Goal: Task Accomplishment & Management: Manage account settings

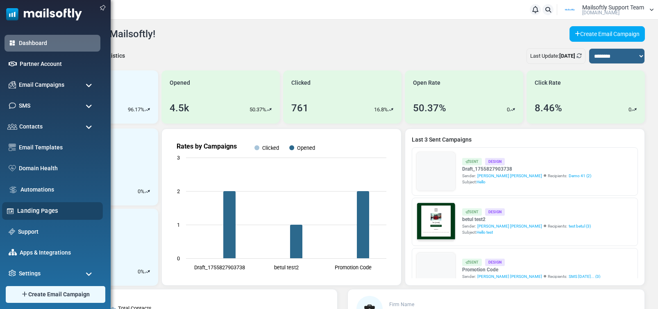
click at [31, 210] on link "Landing Pages" at bounding box center [57, 210] width 81 height 9
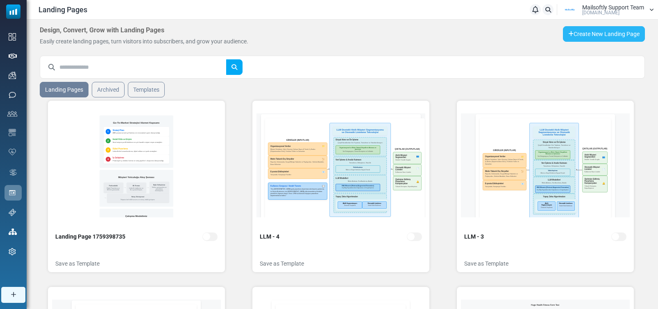
click at [608, 37] on link "Create New Landing Page" at bounding box center [604, 34] width 82 height 16
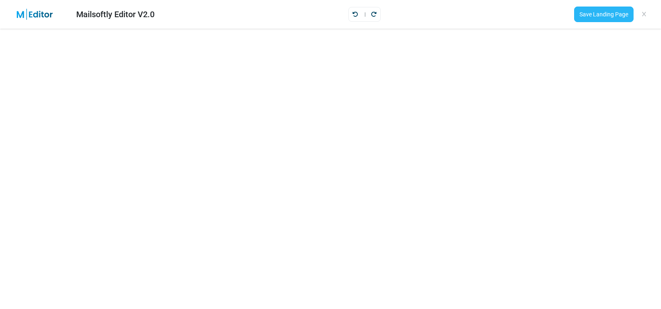
click at [589, 13] on link "Save Landing Page" at bounding box center [603, 15] width 59 height 16
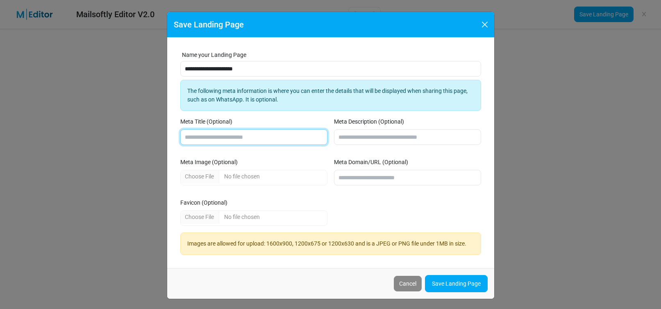
click at [245, 139] on input "Meta Title (Optional)" at bounding box center [253, 137] width 147 height 16
type input "*"
type input "**********"
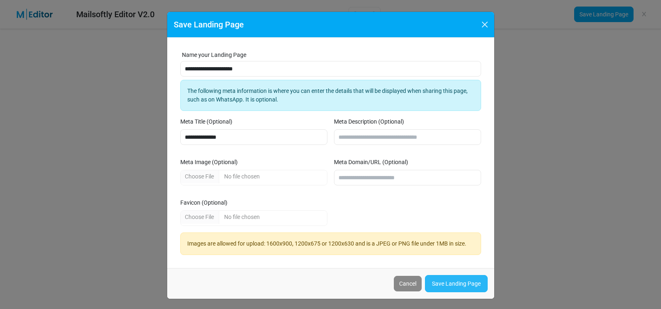
click at [438, 280] on link "Save Landing Page" at bounding box center [456, 283] width 63 height 17
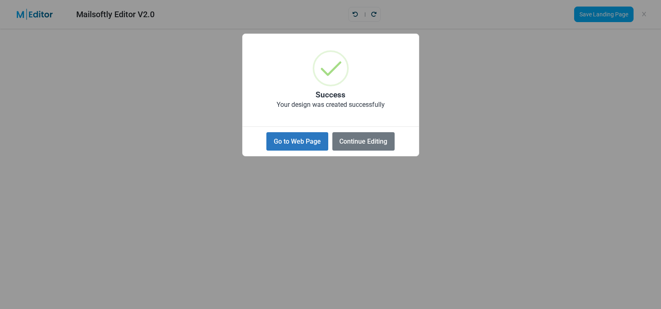
click at [309, 144] on button "Go to Web Page" at bounding box center [296, 141] width 61 height 18
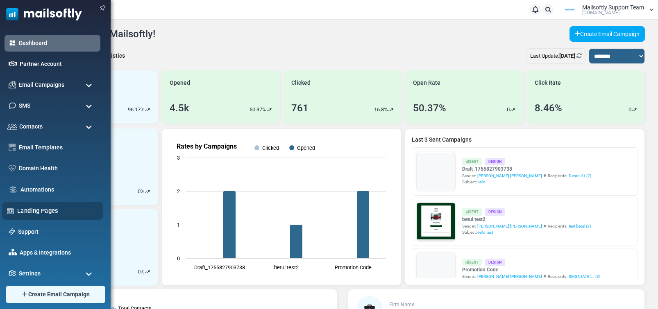
click at [27, 211] on link "Landing Pages" at bounding box center [57, 210] width 81 height 9
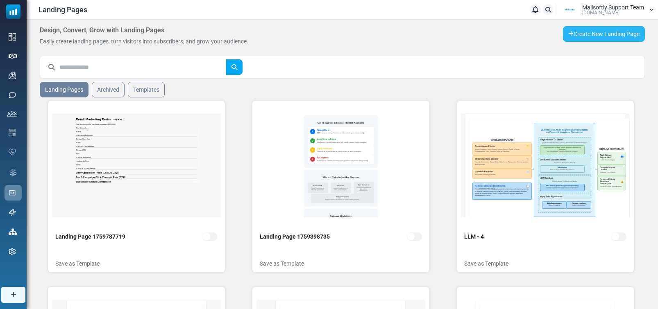
click at [617, 39] on link "Create New Landing Page" at bounding box center [604, 34] width 82 height 16
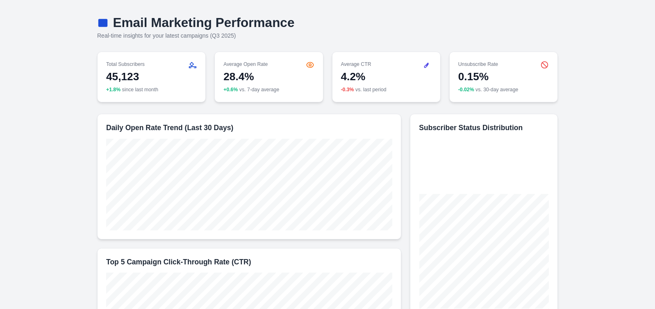
drag, startPoint x: 114, startPoint y: 21, endPoint x: 338, endPoint y: 21, distance: 223.7
click at [328, 20] on h1 "Email Marketing Performance" at bounding box center [327, 23] width 460 height 14
drag, startPoint x: 311, startPoint y: 24, endPoint x: 296, endPoint y: 23, distance: 15.2
click at [296, 23] on h1 "Email Marketing Performance" at bounding box center [327, 23] width 460 height 14
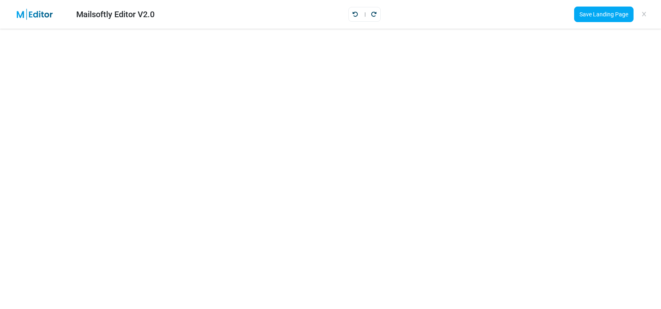
click at [116, 10] on div "Mailsoftly Editor V2.0" at bounding box center [115, 14] width 78 height 12
click at [121, 13] on div "Mailsoftly Editor V2.0" at bounding box center [115, 14] width 78 height 12
click at [582, 14] on link "Save Landing Page" at bounding box center [603, 15] width 59 height 16
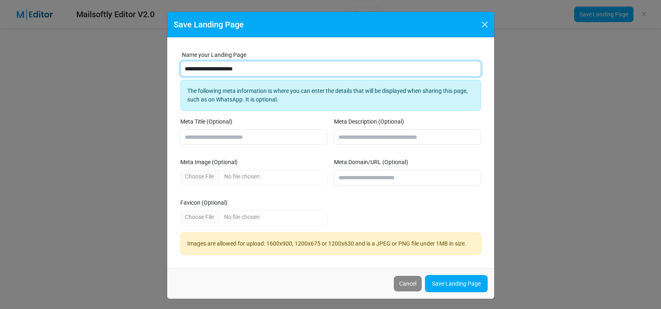
drag, startPoint x: 269, startPoint y: 69, endPoint x: 150, endPoint y: 61, distance: 119.9
click at [150, 61] on div "**********" at bounding box center [330, 154] width 661 height 309
paste input "**********"
type input "**********"
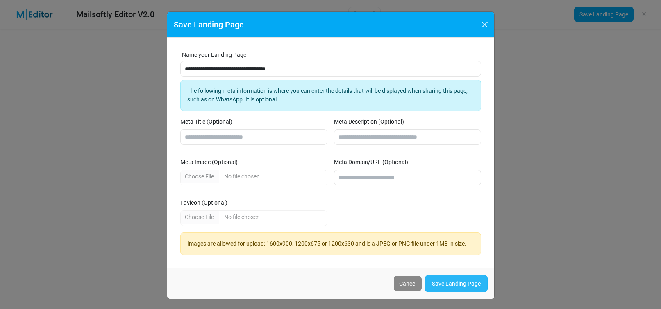
click at [440, 284] on link "Save Landing Page" at bounding box center [456, 283] width 63 height 17
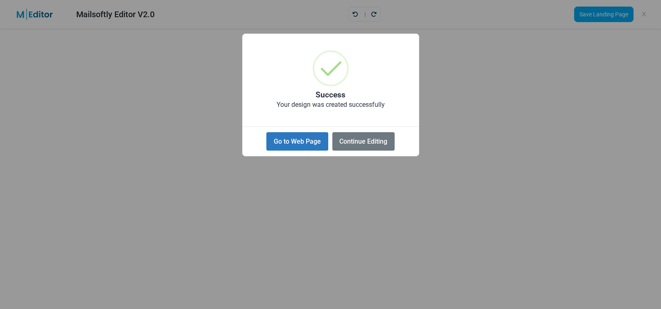
click at [312, 145] on button "Go to Web Page" at bounding box center [296, 141] width 61 height 18
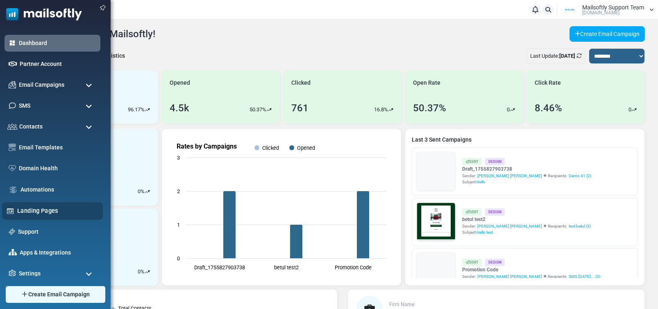
click at [29, 213] on link "Landing Pages" at bounding box center [57, 210] width 81 height 9
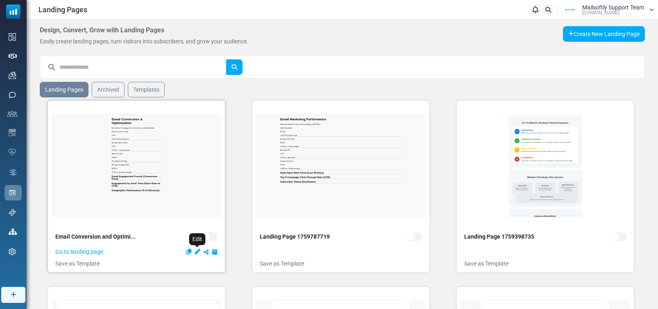
click at [196, 249] on icon "Edit" at bounding box center [198, 252] width 6 height 6
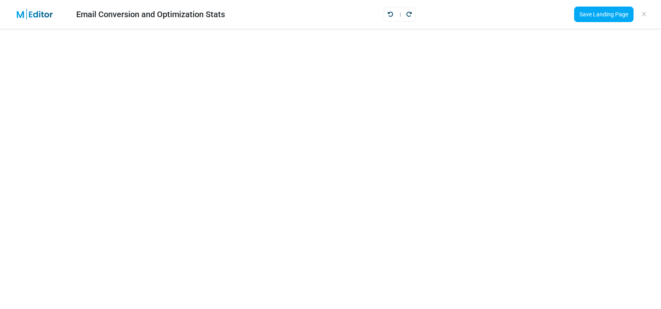
click at [596, 24] on div "Save Landing Page" at bounding box center [610, 14] width 87 height 22
click at [596, 18] on link "Save Landing Page" at bounding box center [603, 15] width 59 height 16
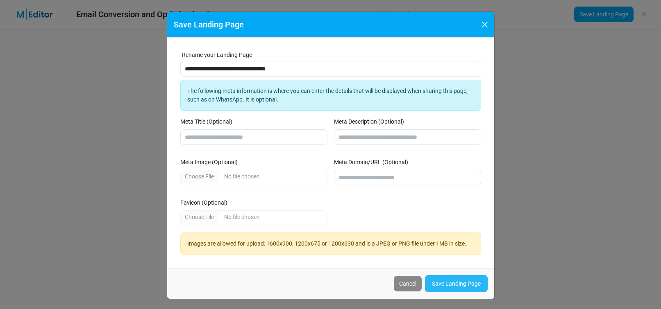
click at [453, 287] on link "Save Landing Page" at bounding box center [456, 283] width 63 height 17
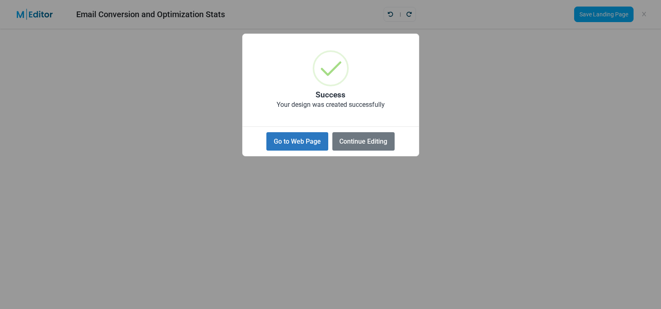
click at [320, 147] on button "Go to Web Page" at bounding box center [296, 141] width 61 height 18
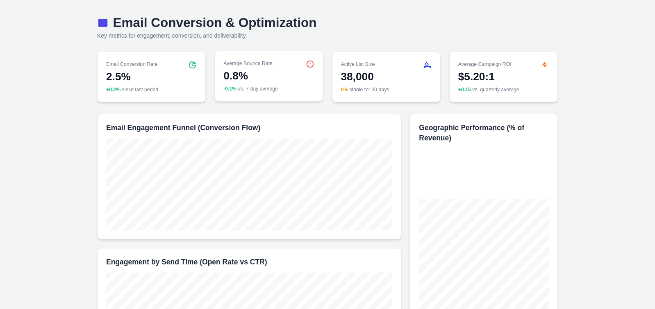
click at [309, 64] on icon at bounding box center [310, 64] width 9 height 9
click at [547, 62] on icon at bounding box center [544, 64] width 9 height 9
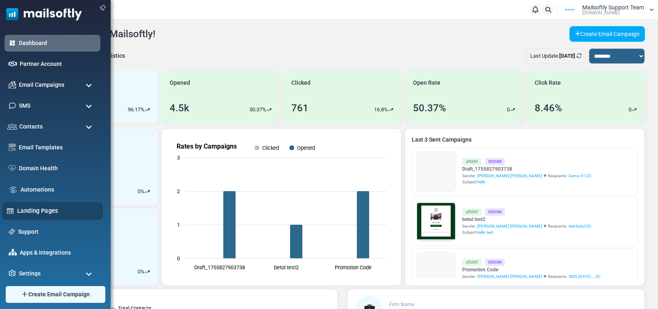
click at [35, 209] on link "Landing Pages" at bounding box center [57, 210] width 81 height 9
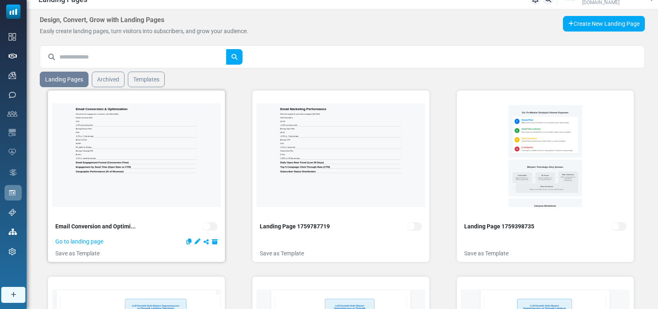
scroll to position [12, 0]
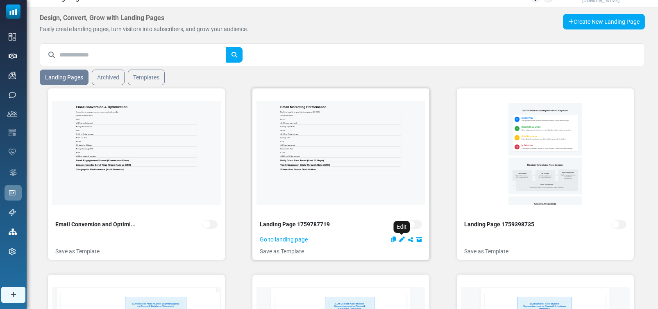
click at [401, 238] on icon "Edit" at bounding box center [402, 240] width 6 height 6
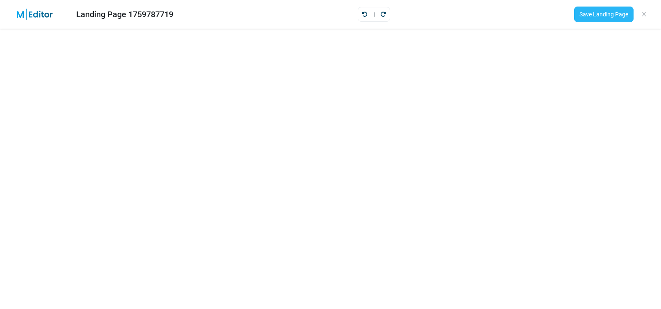
click at [592, 16] on link "Save Landing Page" at bounding box center [603, 15] width 59 height 16
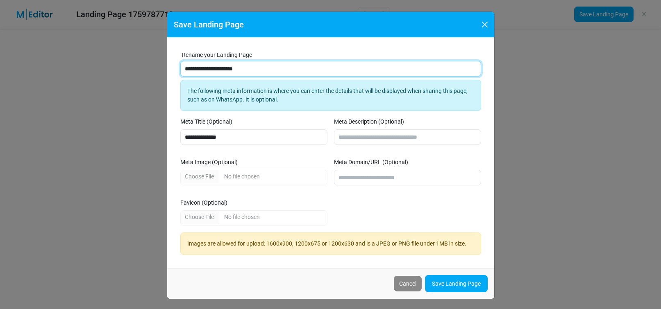
click at [222, 66] on input "**********" at bounding box center [330, 69] width 301 height 16
type input "**********"
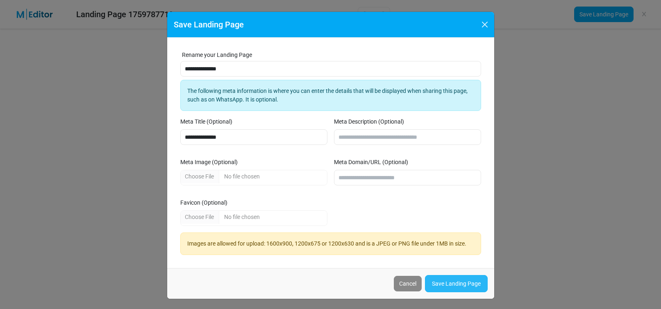
click at [442, 279] on link "Save Landing Page" at bounding box center [456, 283] width 63 height 17
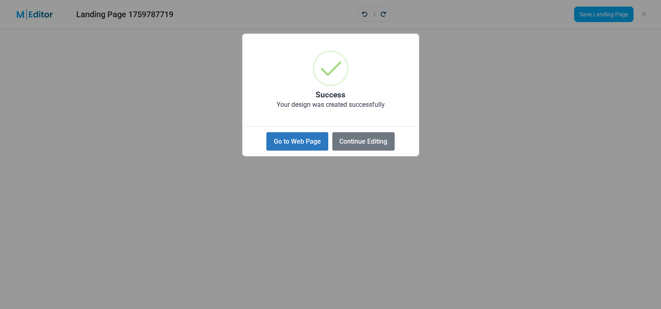
click at [295, 138] on button "Go to Web Page" at bounding box center [296, 141] width 61 height 18
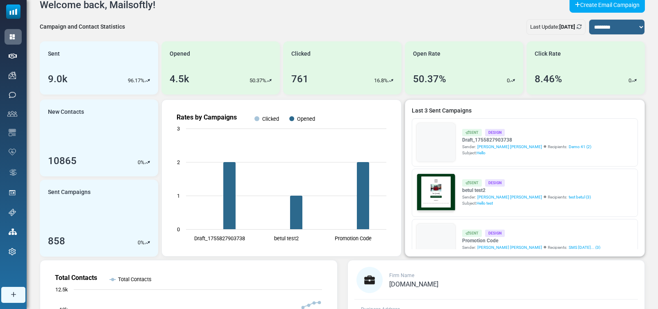
click at [446, 146] on link at bounding box center [436, 165] width 39 height 84
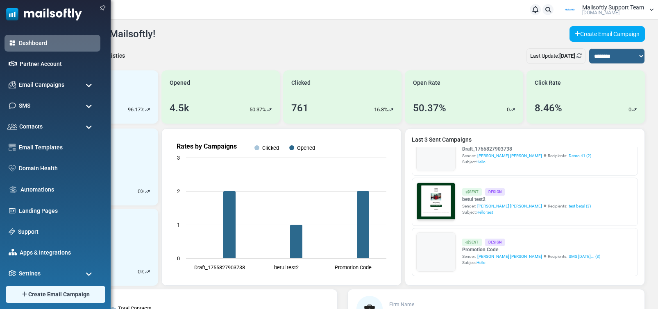
scroll to position [5, 0]
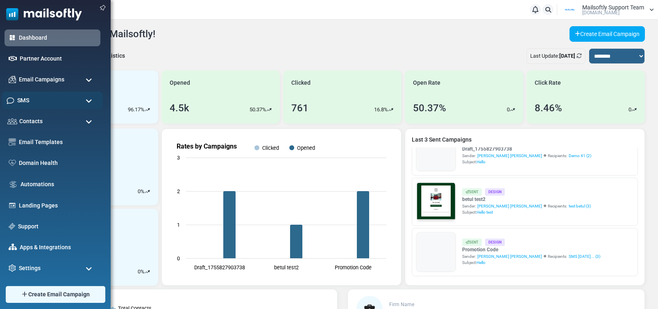
click at [55, 107] on div "SMS" at bounding box center [52, 101] width 101 height 18
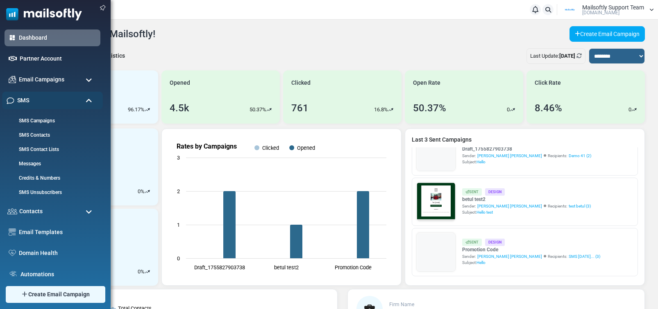
click at [55, 107] on div "SMS" at bounding box center [52, 101] width 101 height 18
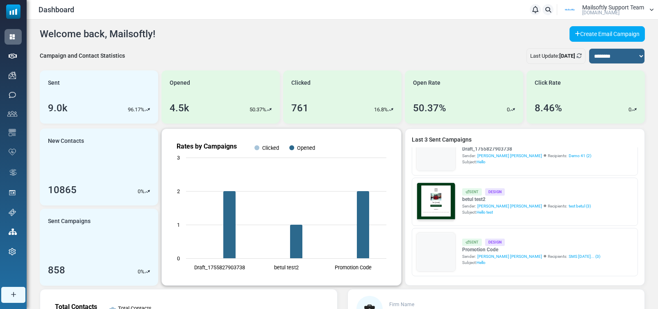
scroll to position [0, 0]
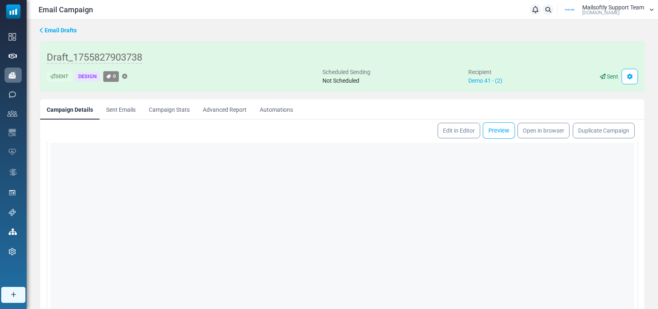
click at [493, 134] on link "Preview" at bounding box center [499, 130] width 32 height 16
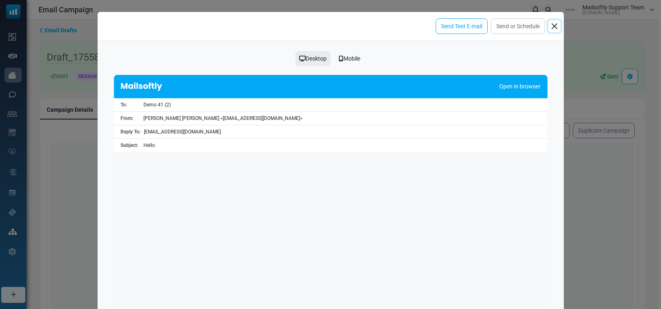
click at [555, 27] on button "Close" at bounding box center [554, 26] width 12 height 12
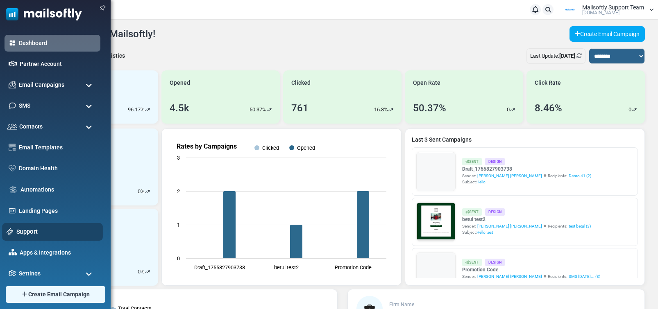
click at [19, 234] on link "Support" at bounding box center [57, 231] width 82 height 9
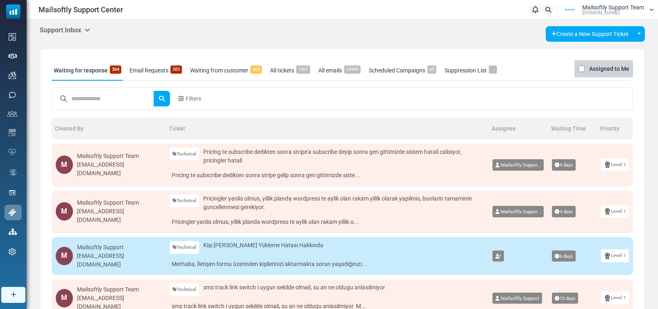
click at [86, 29] on icon at bounding box center [87, 30] width 6 height 7
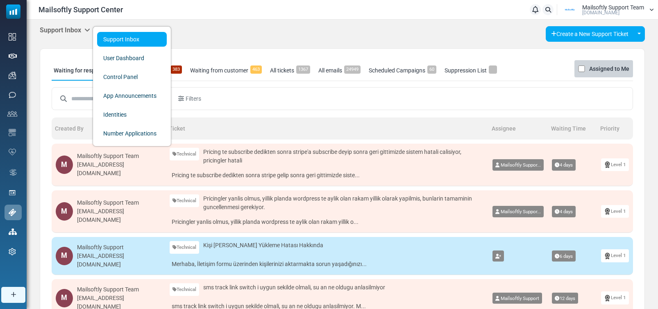
click at [264, 35] on div "Support Inbox Support Inbox User Dashboard Control Panel App Announcements Iden…" at bounding box center [342, 34] width 605 height 16
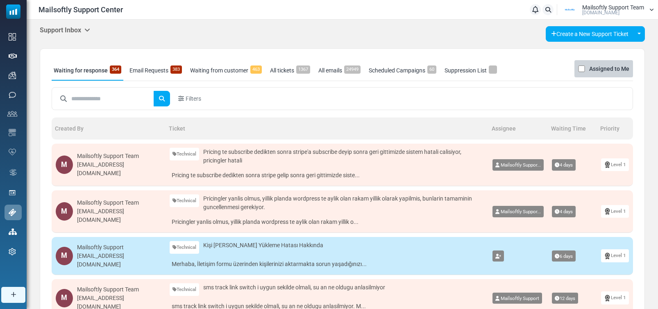
click at [159, 71] on link "Email Requests 383" at bounding box center [155, 70] width 57 height 20
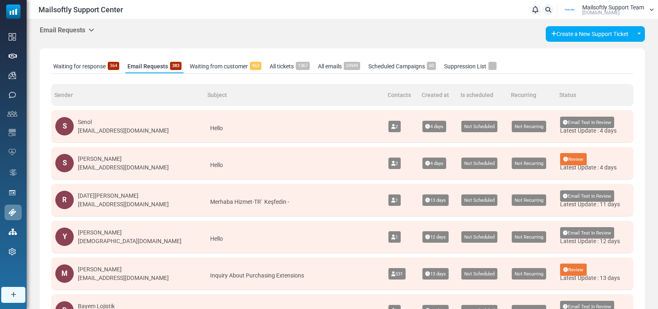
click at [89, 28] on h5 "Email Requests" at bounding box center [67, 30] width 54 height 8
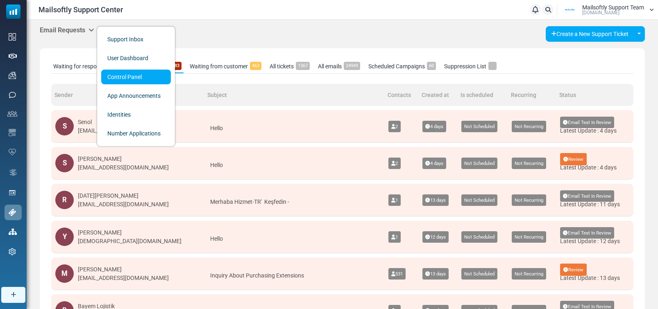
click at [114, 76] on link "Control Panel" at bounding box center [136, 77] width 70 height 15
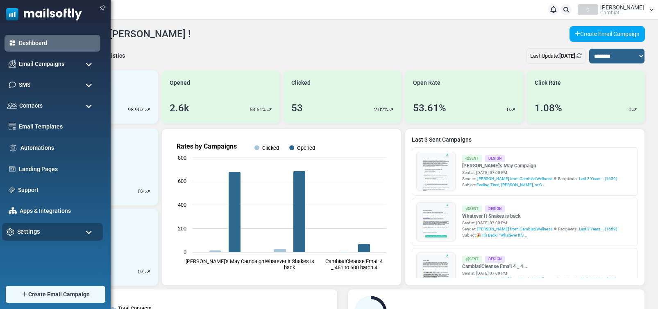
click at [36, 233] on span "Settings" at bounding box center [28, 231] width 23 height 9
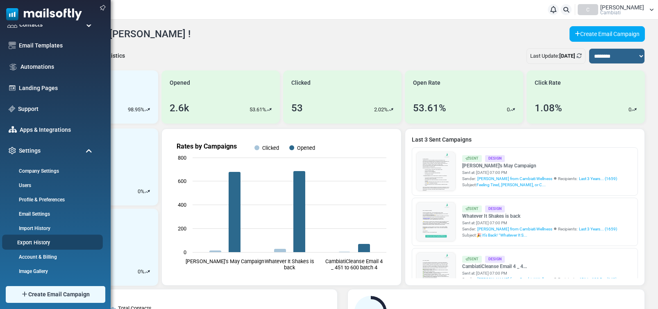
click at [29, 244] on link "Export History" at bounding box center [51, 243] width 98 height 8
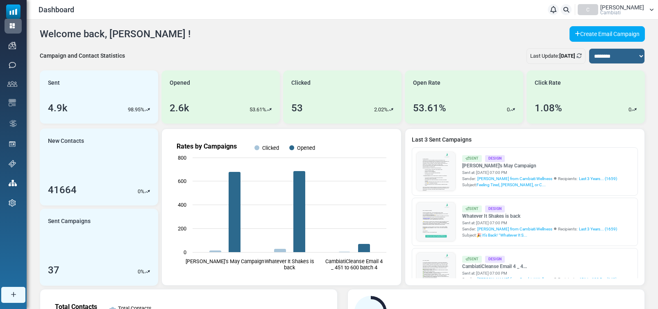
scroll to position [0, 0]
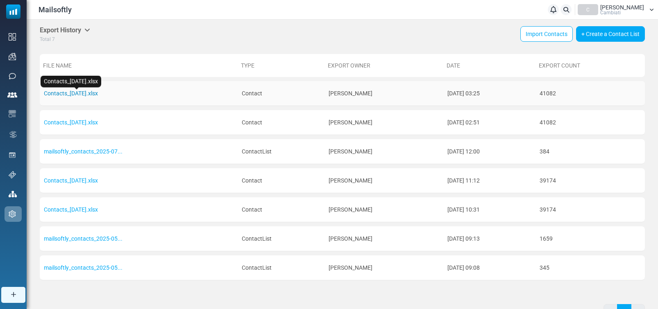
click at [97, 94] on link "Contacts_2025-10-06.xlsx" at bounding box center [71, 93] width 54 height 7
click at [617, 10] on span "Cambiati" at bounding box center [610, 12] width 20 height 5
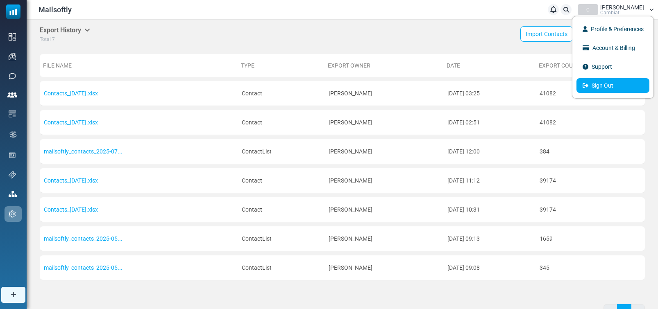
click at [596, 86] on link "Sign Out" at bounding box center [612, 85] width 73 height 15
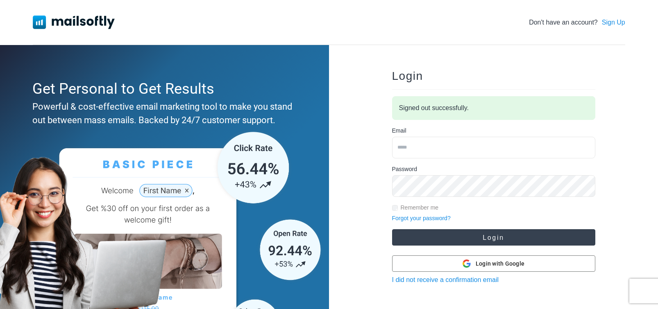
type input "**********"
click at [473, 238] on button "Login" at bounding box center [493, 237] width 203 height 16
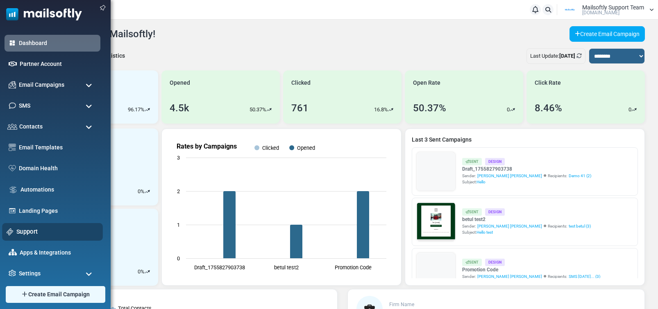
click at [24, 229] on link "Support" at bounding box center [57, 231] width 82 height 9
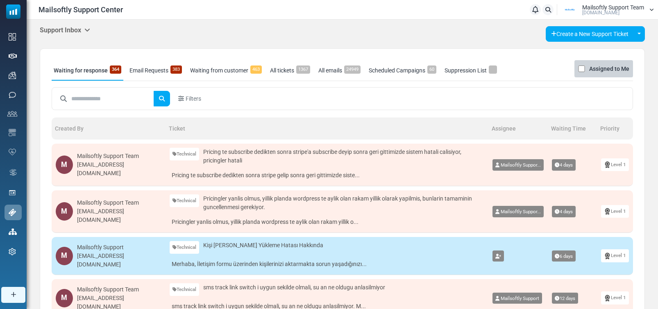
click at [90, 28] on icon at bounding box center [87, 30] width 6 height 7
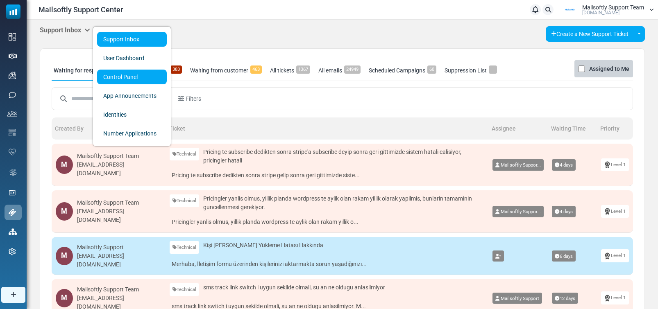
click at [129, 79] on link "Control Panel" at bounding box center [132, 77] width 70 height 15
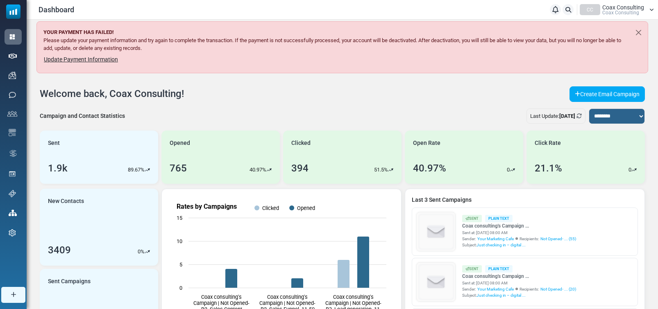
click at [634, 8] on span "Coax Consulting" at bounding box center [623, 8] width 42 height 6
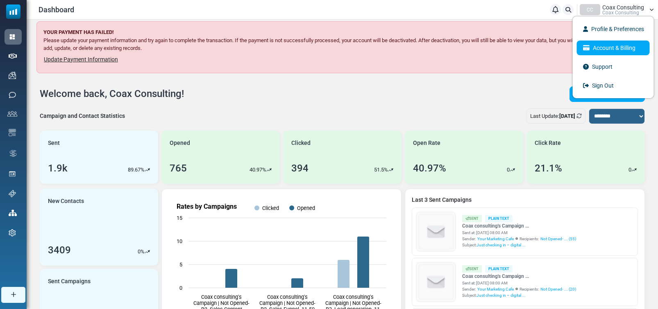
click at [616, 45] on link "Account & Billing" at bounding box center [613, 48] width 73 height 15
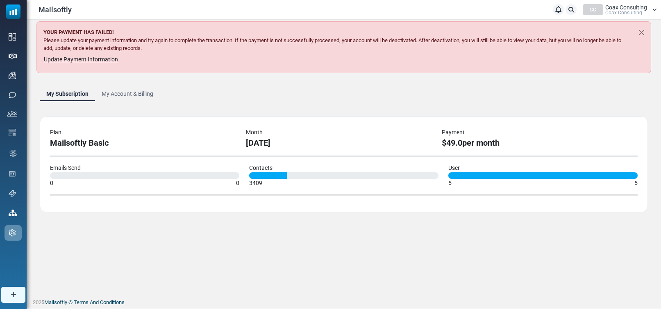
click at [132, 91] on link "My Account & Billing" at bounding box center [127, 93] width 65 height 15
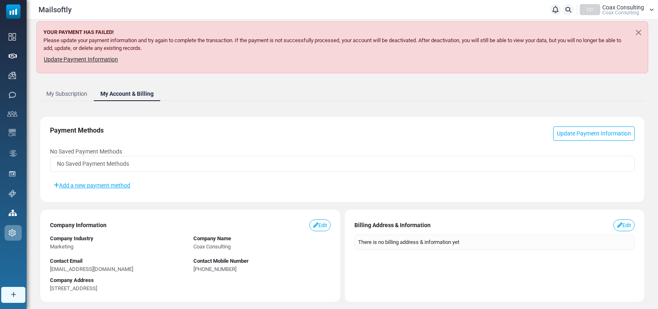
click at [69, 96] on link "My Subscription" at bounding box center [67, 93] width 54 height 15
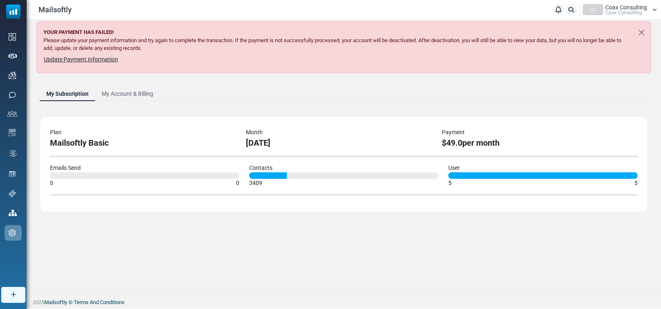
click at [139, 93] on link "My Account & Billing" at bounding box center [127, 93] width 65 height 15
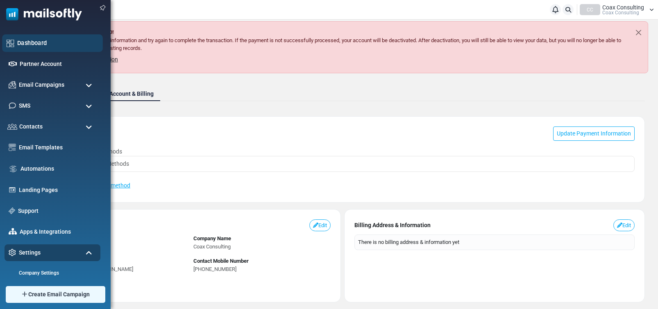
click at [36, 44] on link "Dashboard" at bounding box center [57, 43] width 81 height 9
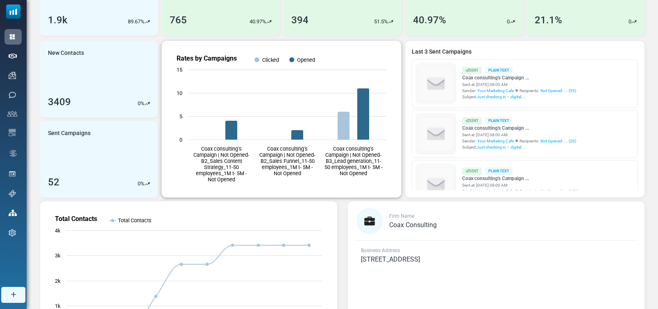
scroll to position [147, 0]
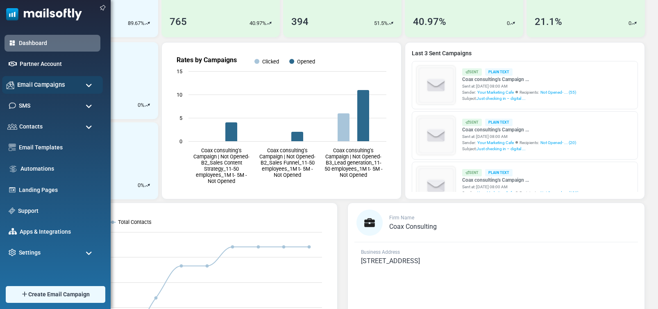
click at [40, 86] on span "Email Campaigns" at bounding box center [41, 84] width 48 height 9
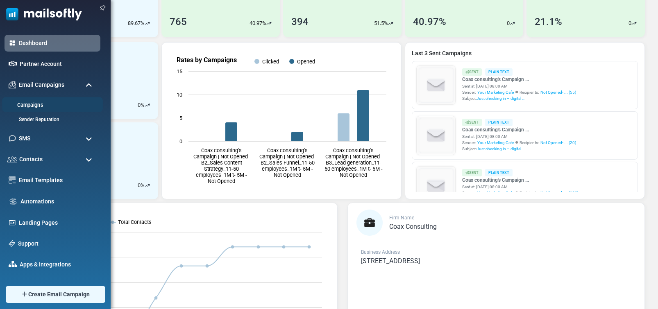
click at [32, 107] on link "Campaigns" at bounding box center [51, 106] width 98 height 8
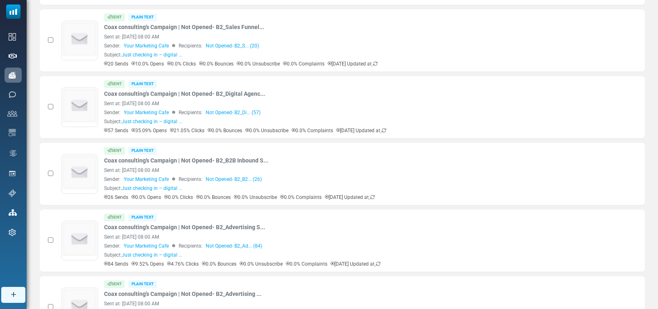
scroll to position [281, 0]
click at [375, 195] on icon at bounding box center [372, 196] width 5 height 5
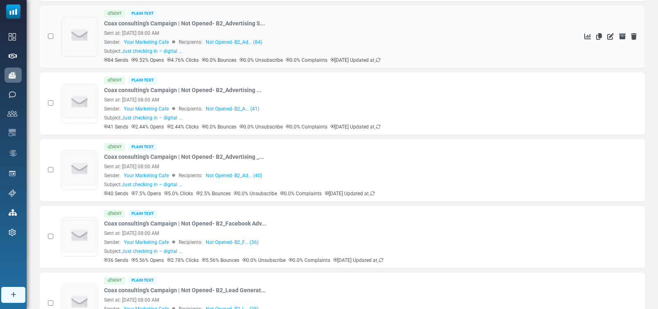
scroll to position [401, 0]
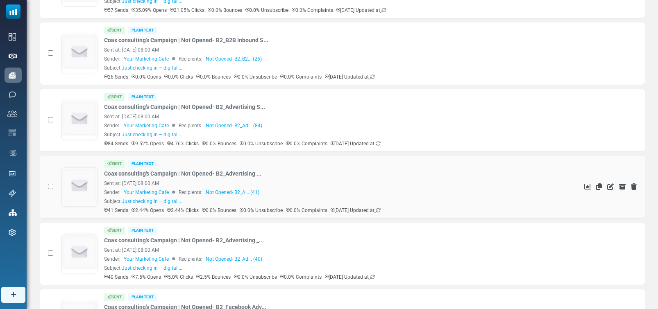
click at [84, 199] on img at bounding box center [79, 185] width 35 height 35
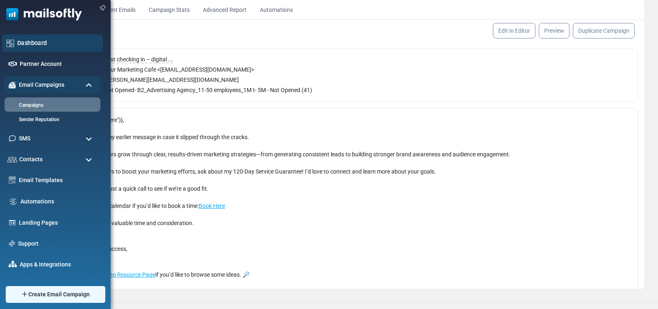
click at [35, 44] on link "Dashboard" at bounding box center [57, 43] width 81 height 9
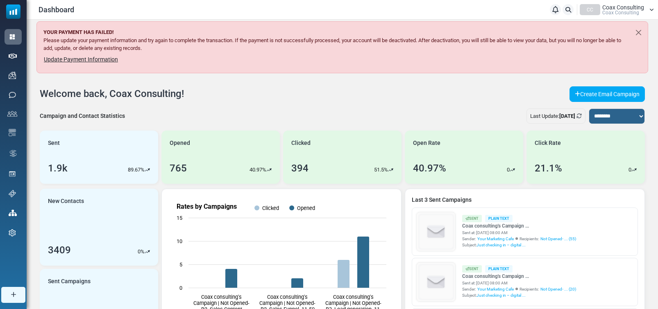
click at [614, 10] on span "Coax Consulting" at bounding box center [620, 12] width 37 height 5
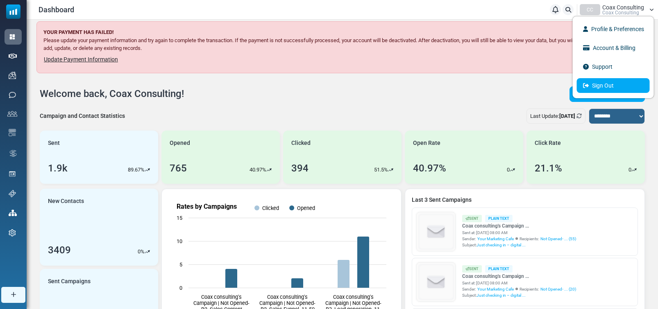
click at [592, 85] on link "Sign Out" at bounding box center [613, 85] width 73 height 15
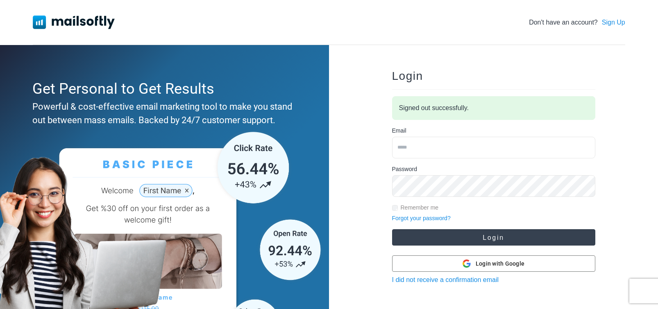
type input "**********"
click at [452, 234] on button "Login" at bounding box center [493, 237] width 203 height 16
